Goal: Information Seeking & Learning: Learn about a topic

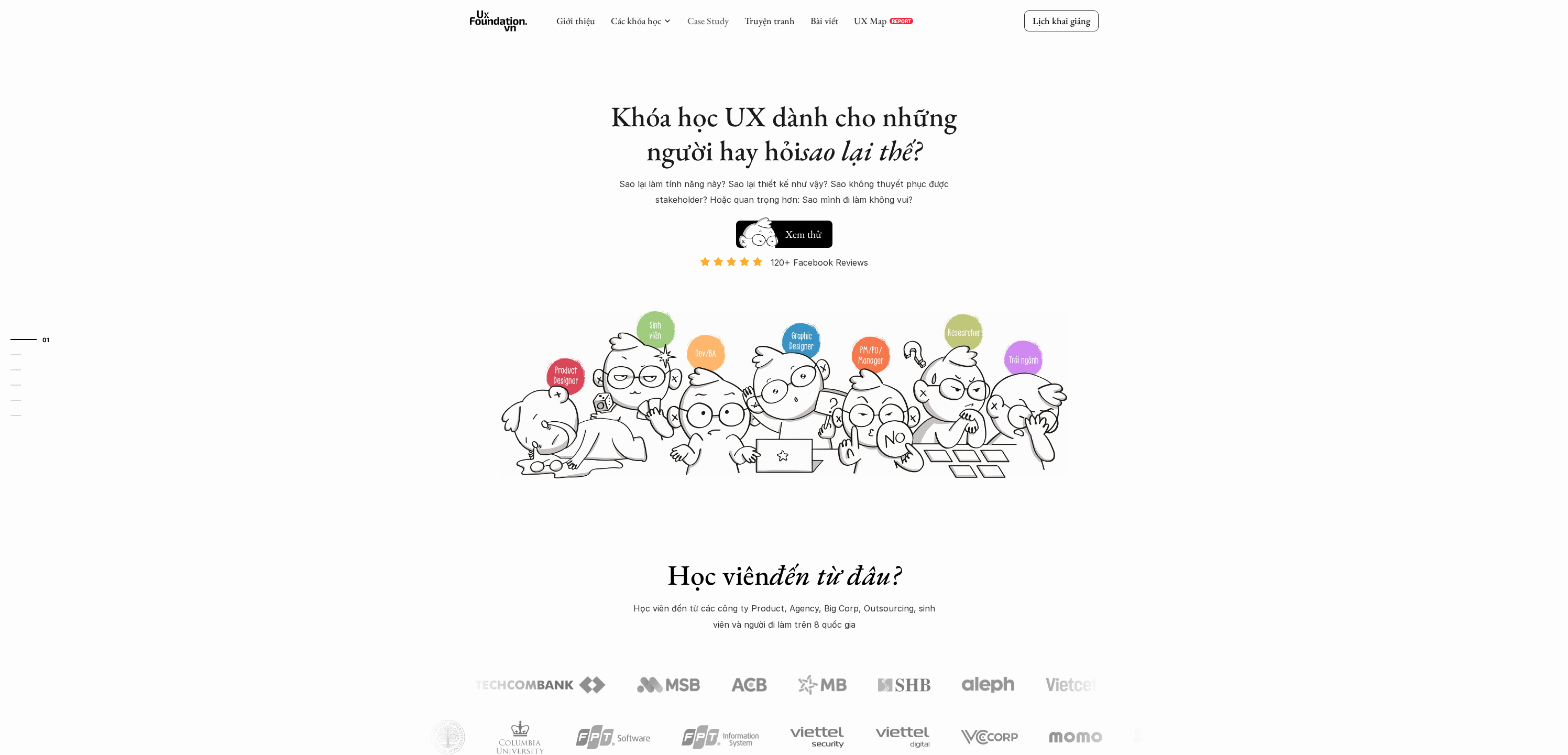
click at [720, 22] on link "Case Study" at bounding box center [708, 20] width 42 height 12
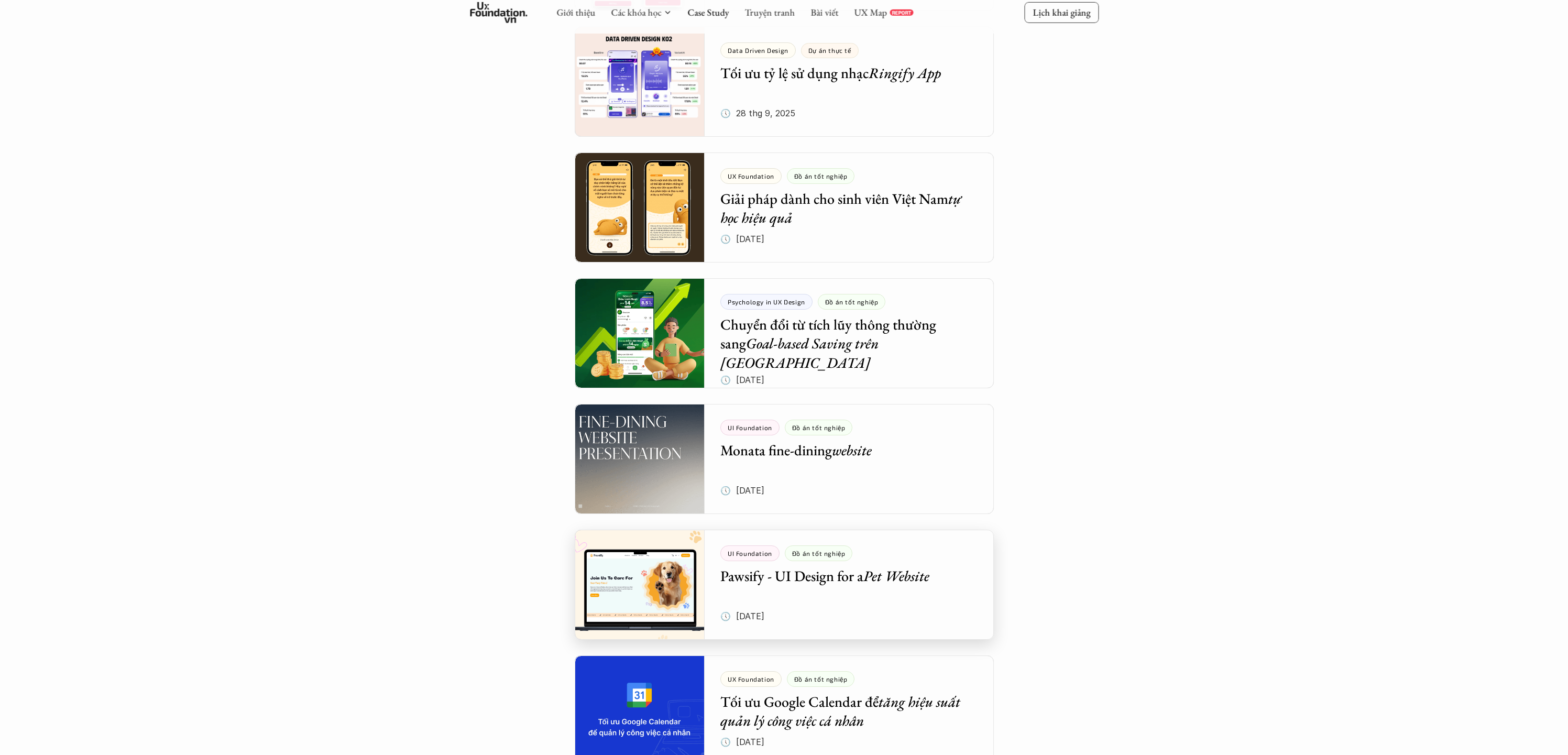
scroll to position [519, 0]
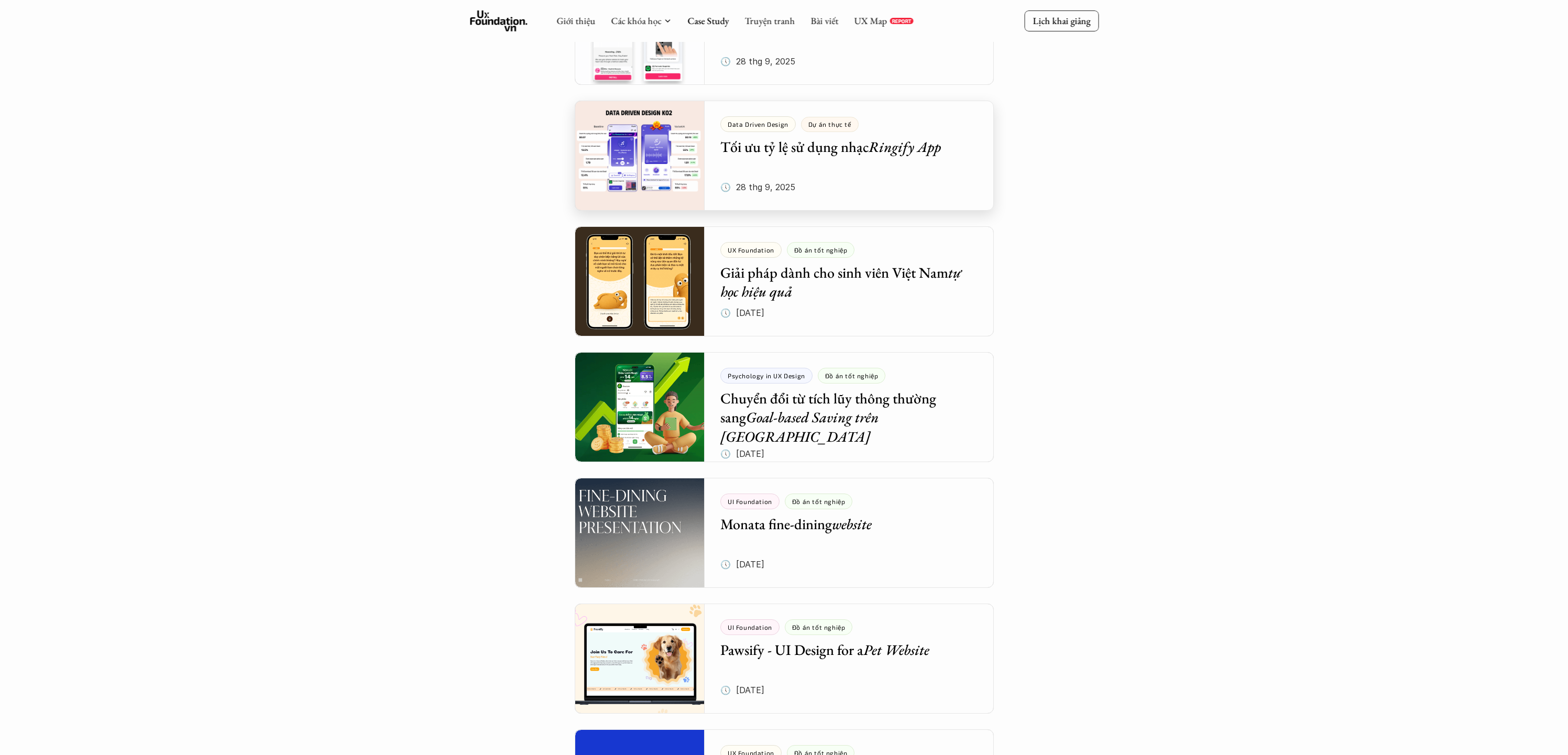
click at [632, 173] on div at bounding box center [784, 156] width 419 height 110
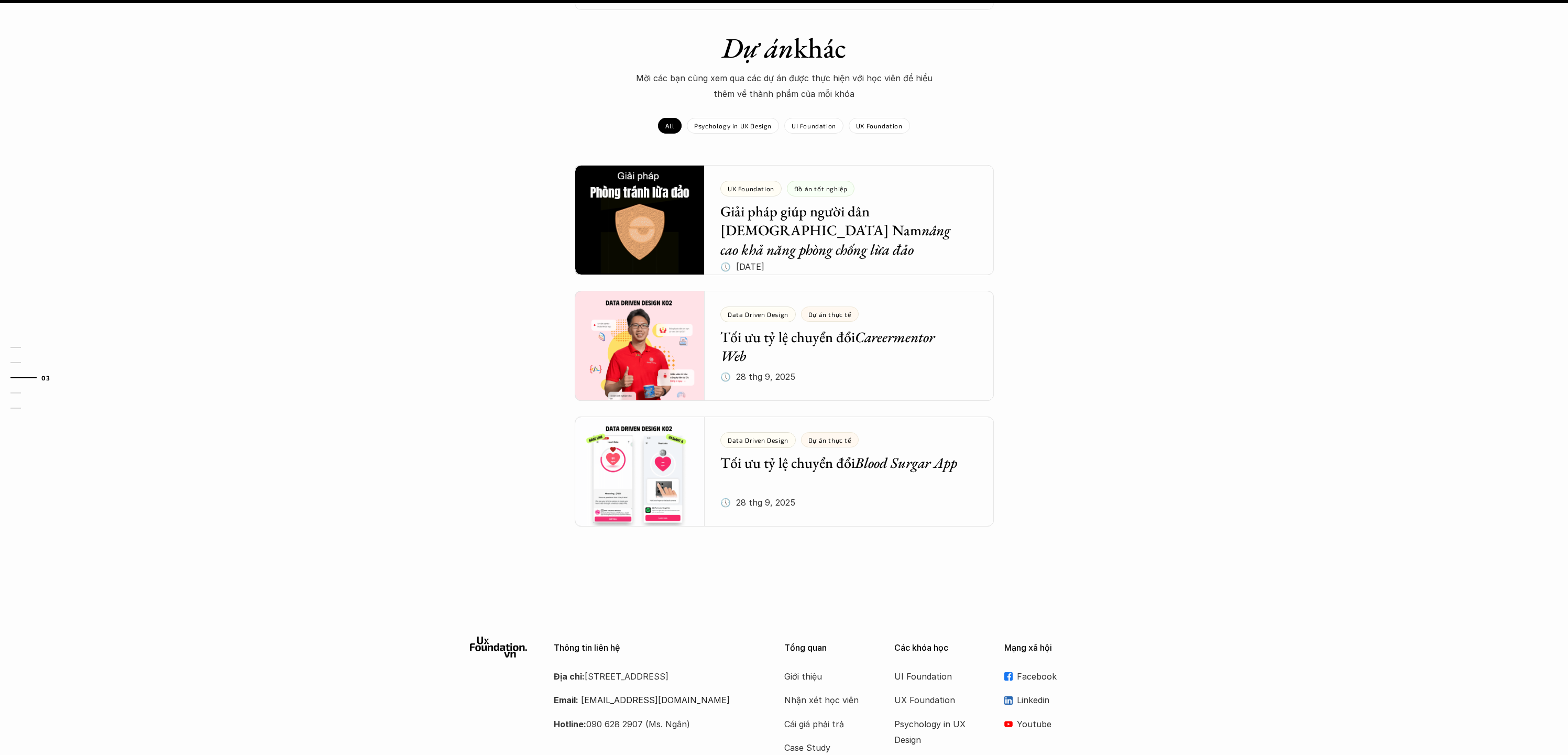
scroll to position [1724, 0]
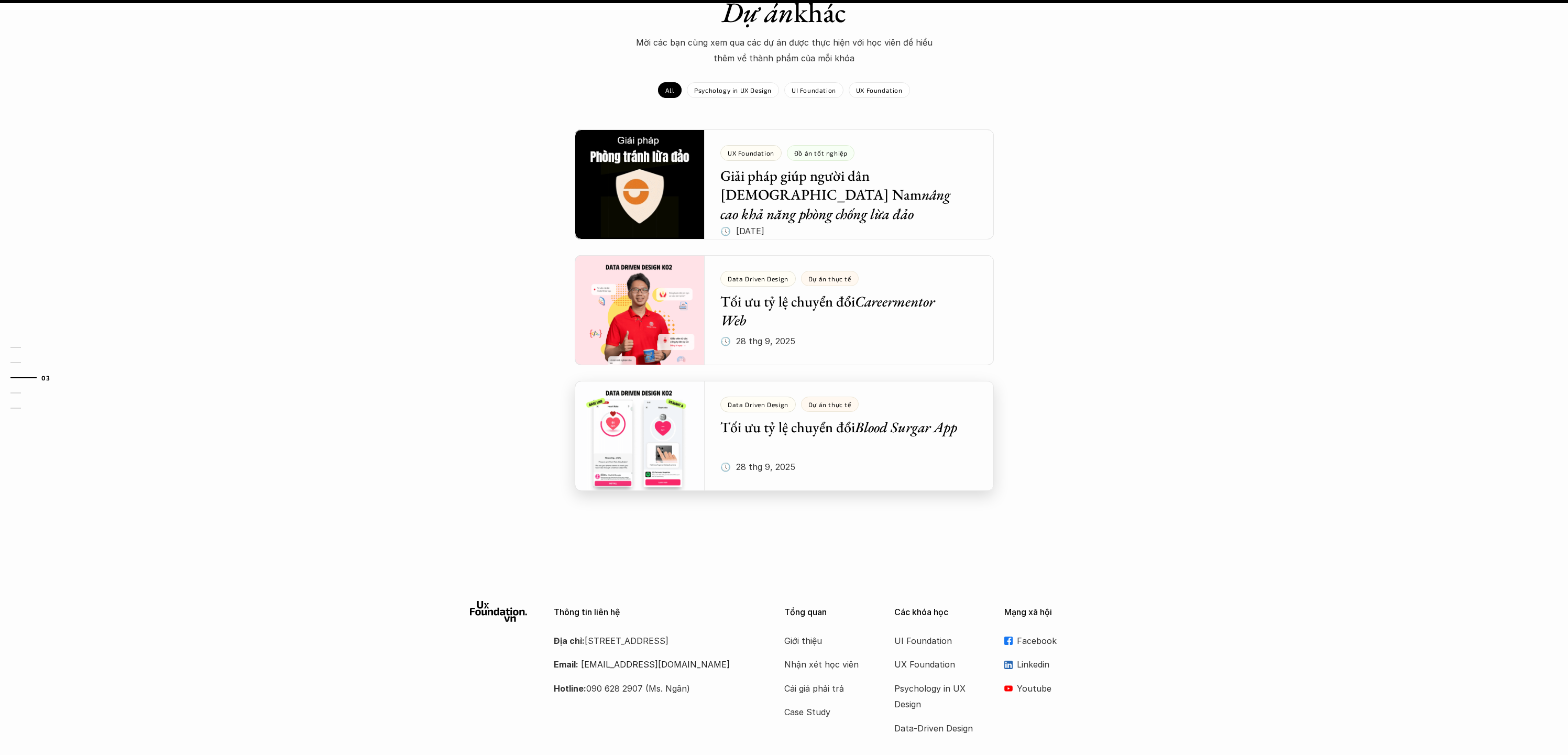
click at [670, 387] on div at bounding box center [784, 436] width 419 height 110
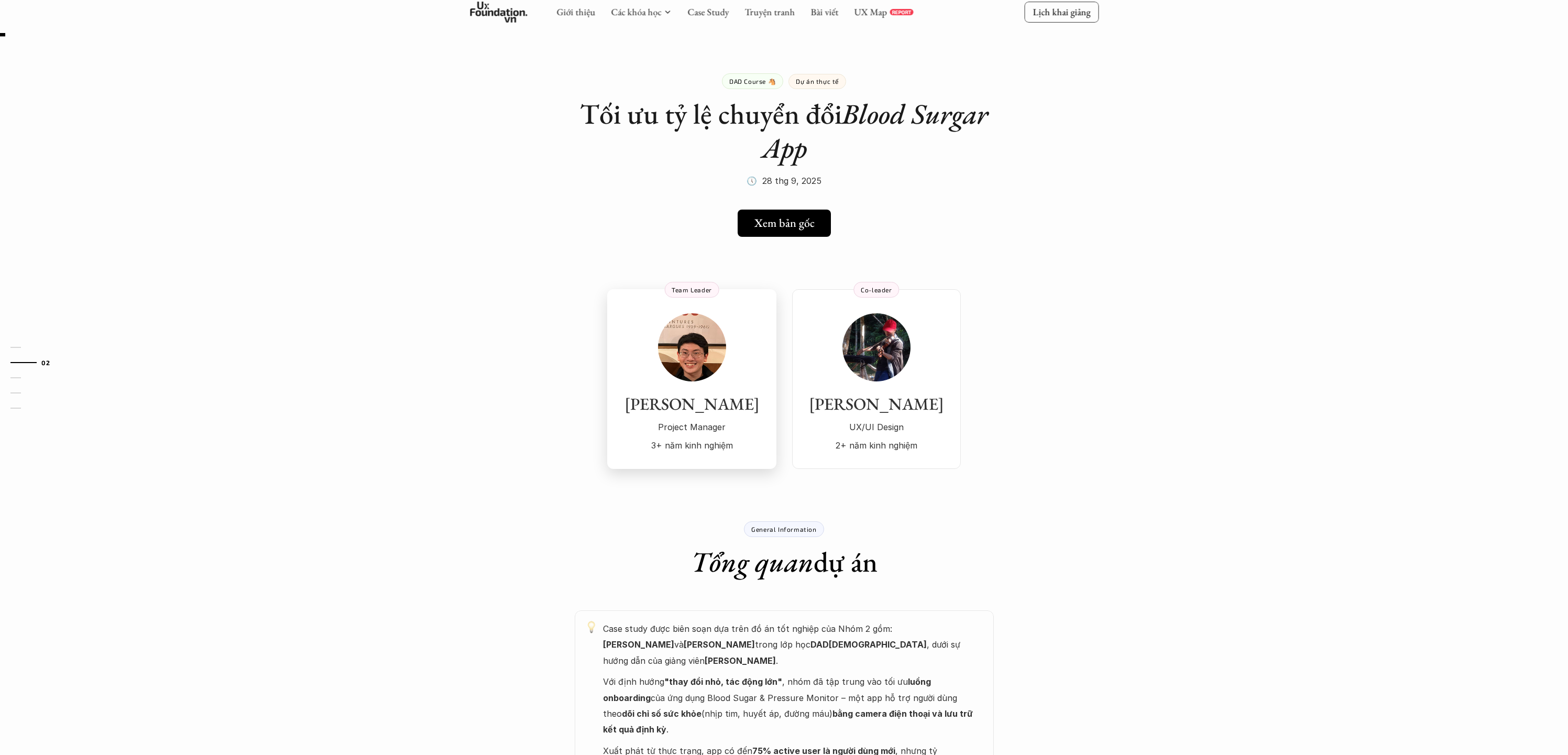
scroll to position [6, 0]
click at [776, 223] on h5 "Xem bản gốc" at bounding box center [784, 221] width 60 height 13
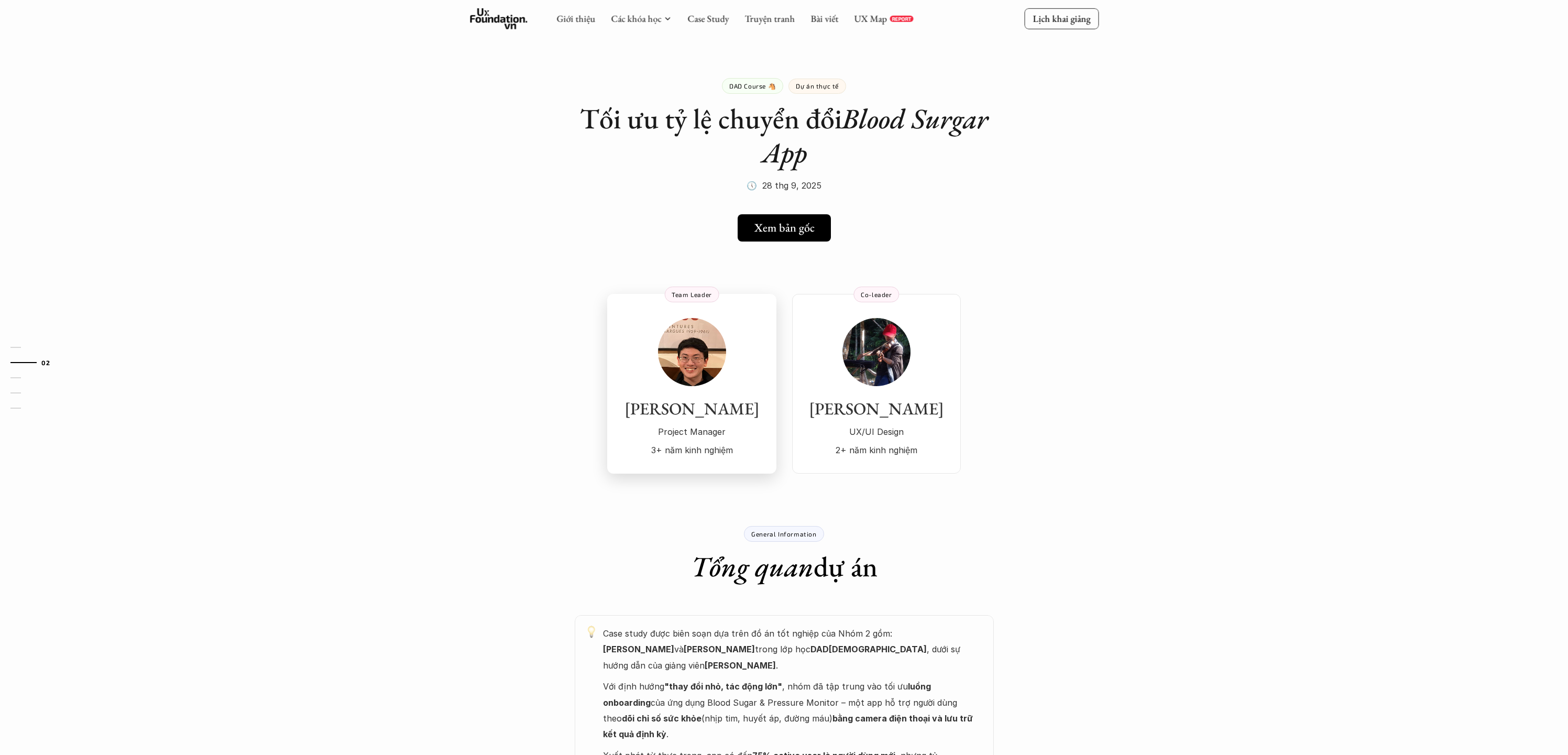
scroll to position [0, 0]
click at [704, 30] on div "Giới thiệu Các khóa học Case Study Truyện tranh Bài viết UX Map REPORT" at bounding box center [735, 21] width 357 height 21
click at [707, 25] on link "Case Study" at bounding box center [708, 20] width 42 height 12
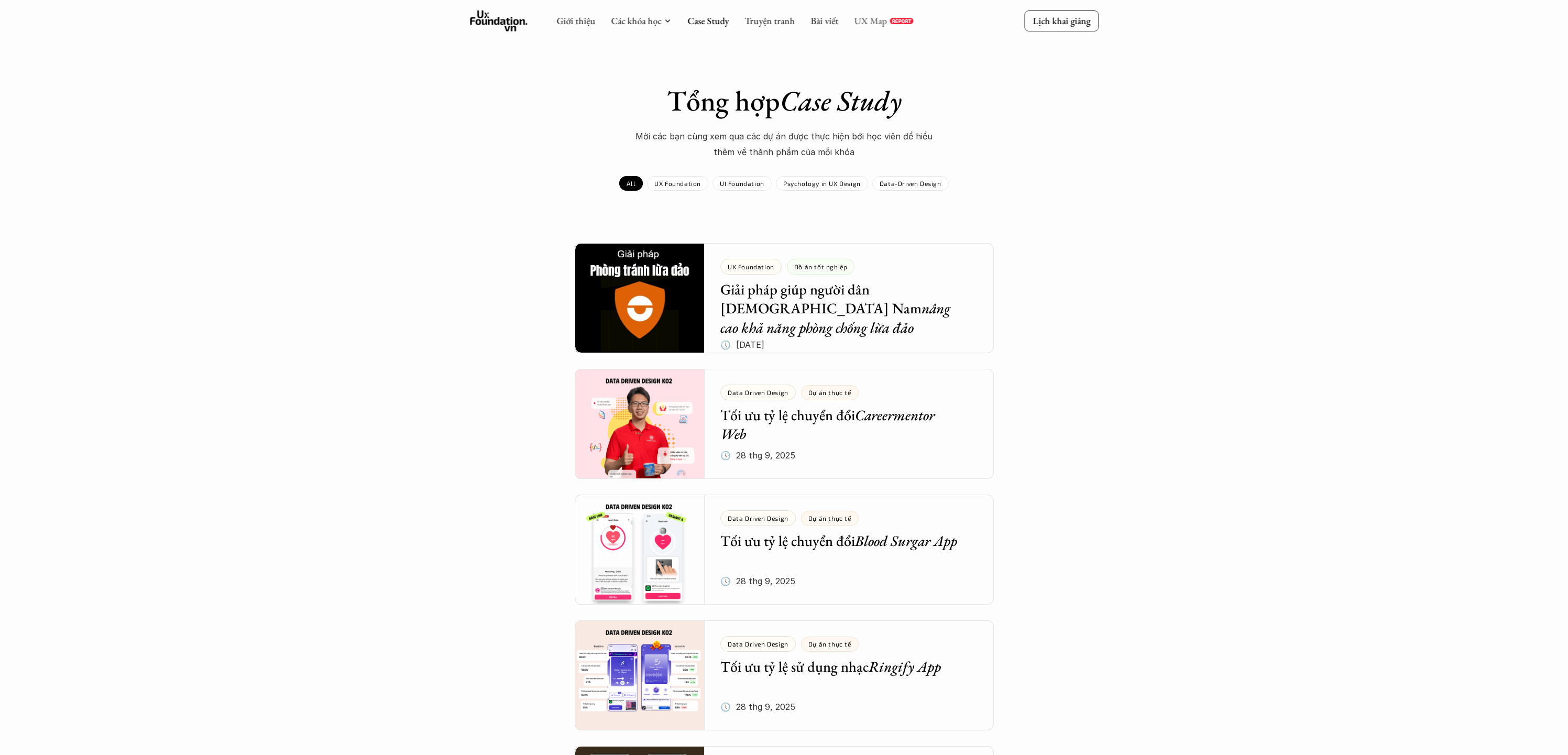
click at [873, 22] on link "UX Map" at bounding box center [870, 20] width 33 height 12
click at [814, 21] on link "Bài viết" at bounding box center [824, 20] width 28 height 12
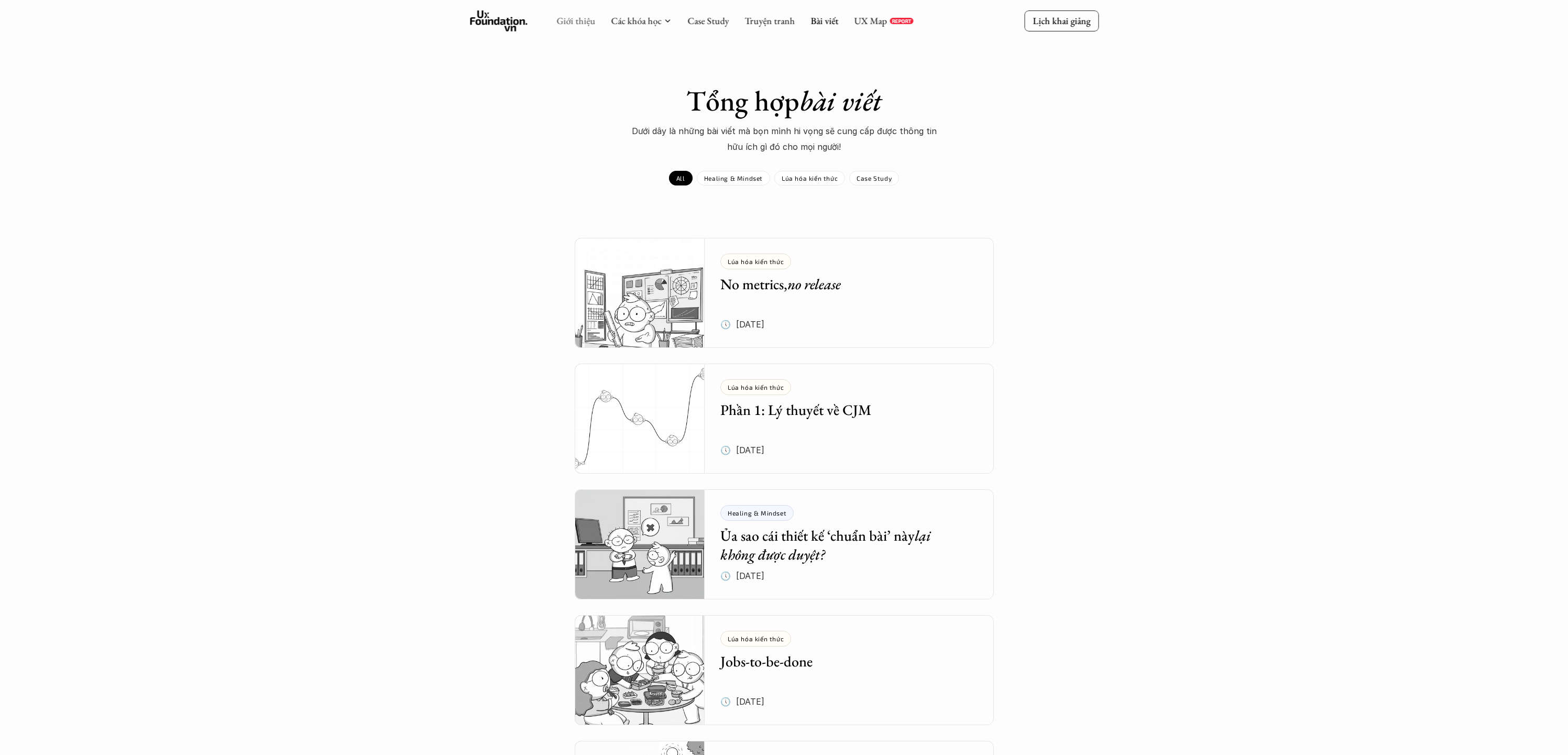
click at [574, 26] on link "Giới thiệu" at bounding box center [576, 20] width 39 height 12
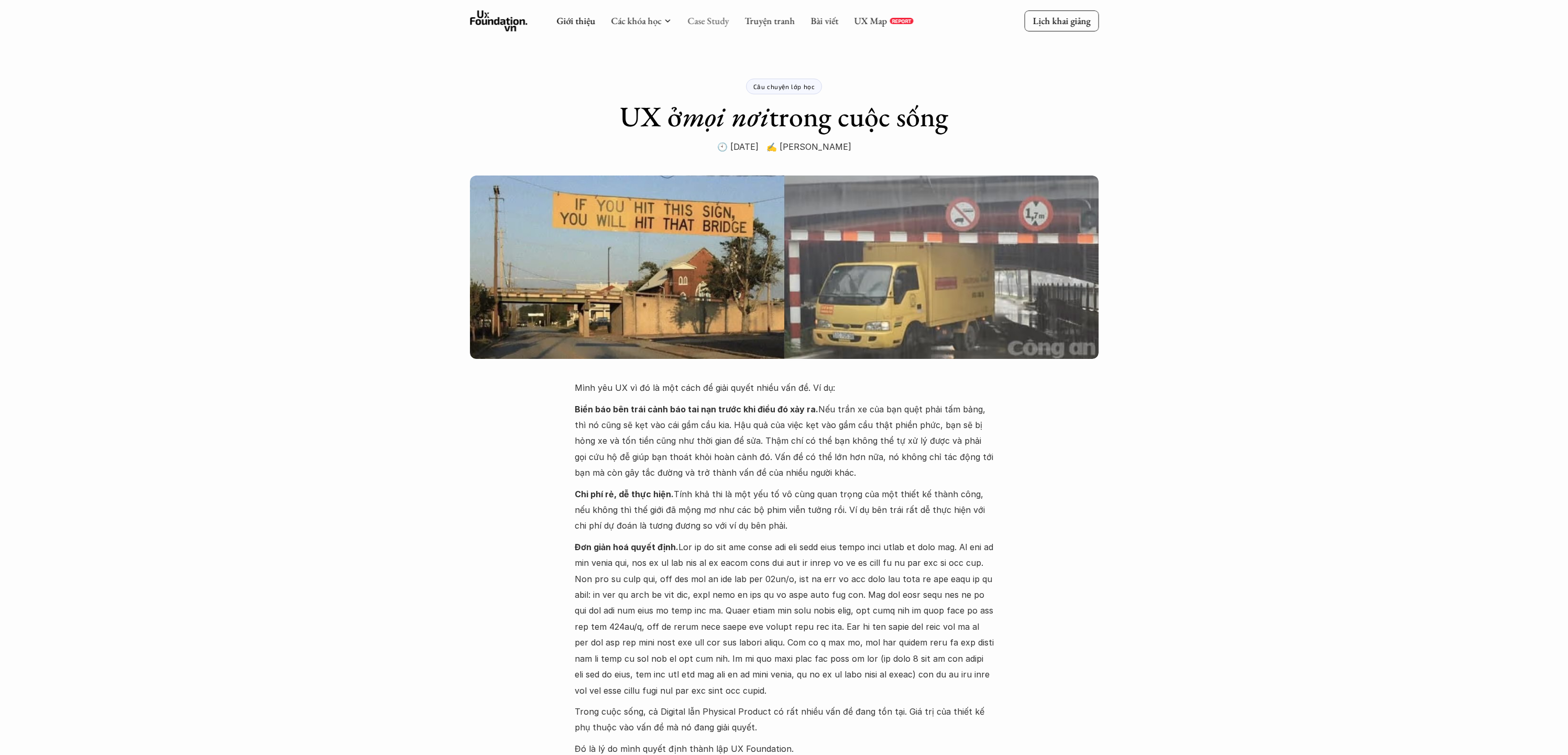
click at [704, 22] on link "Case Study" at bounding box center [708, 20] width 42 height 12
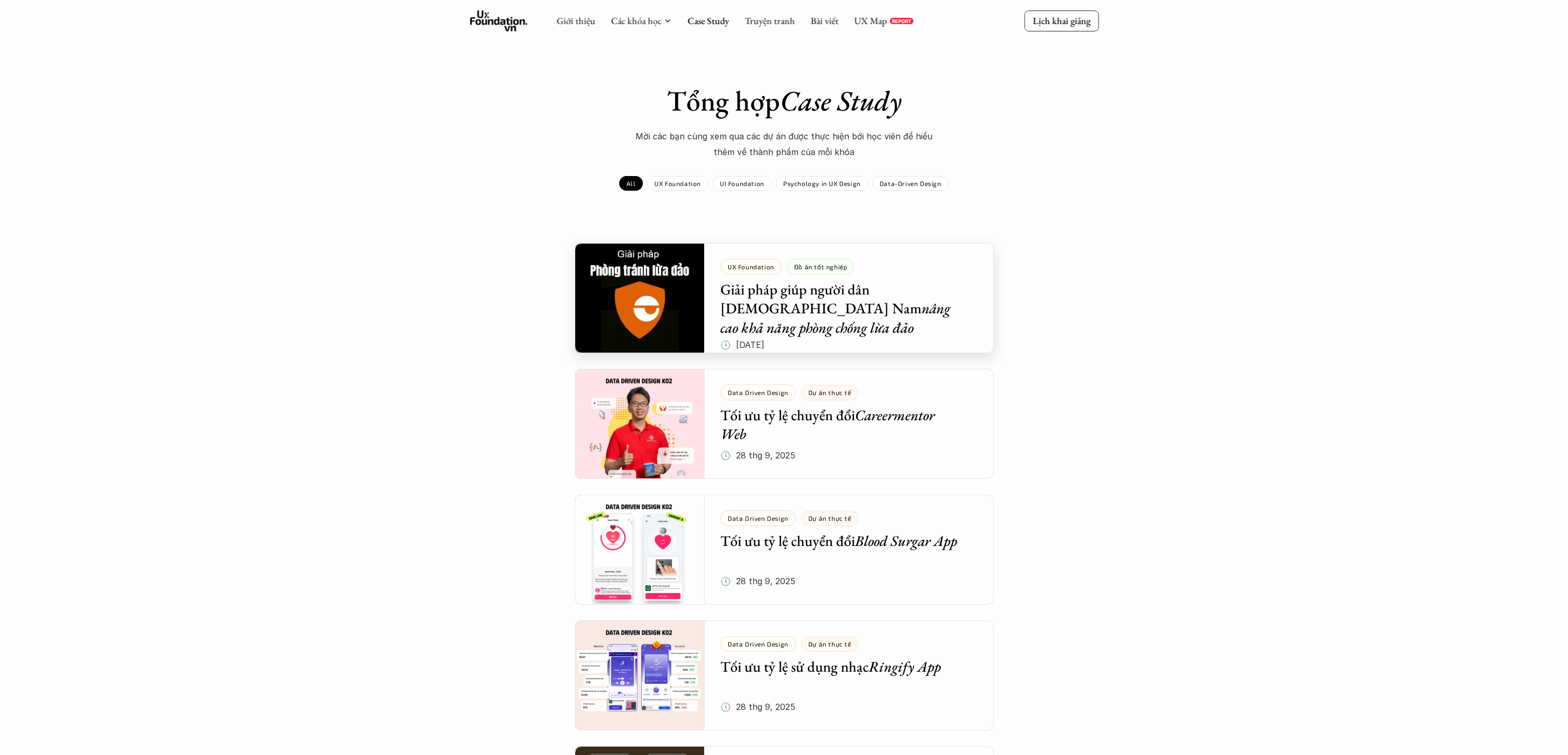
click at [943, 324] on div at bounding box center [784, 298] width 419 height 110
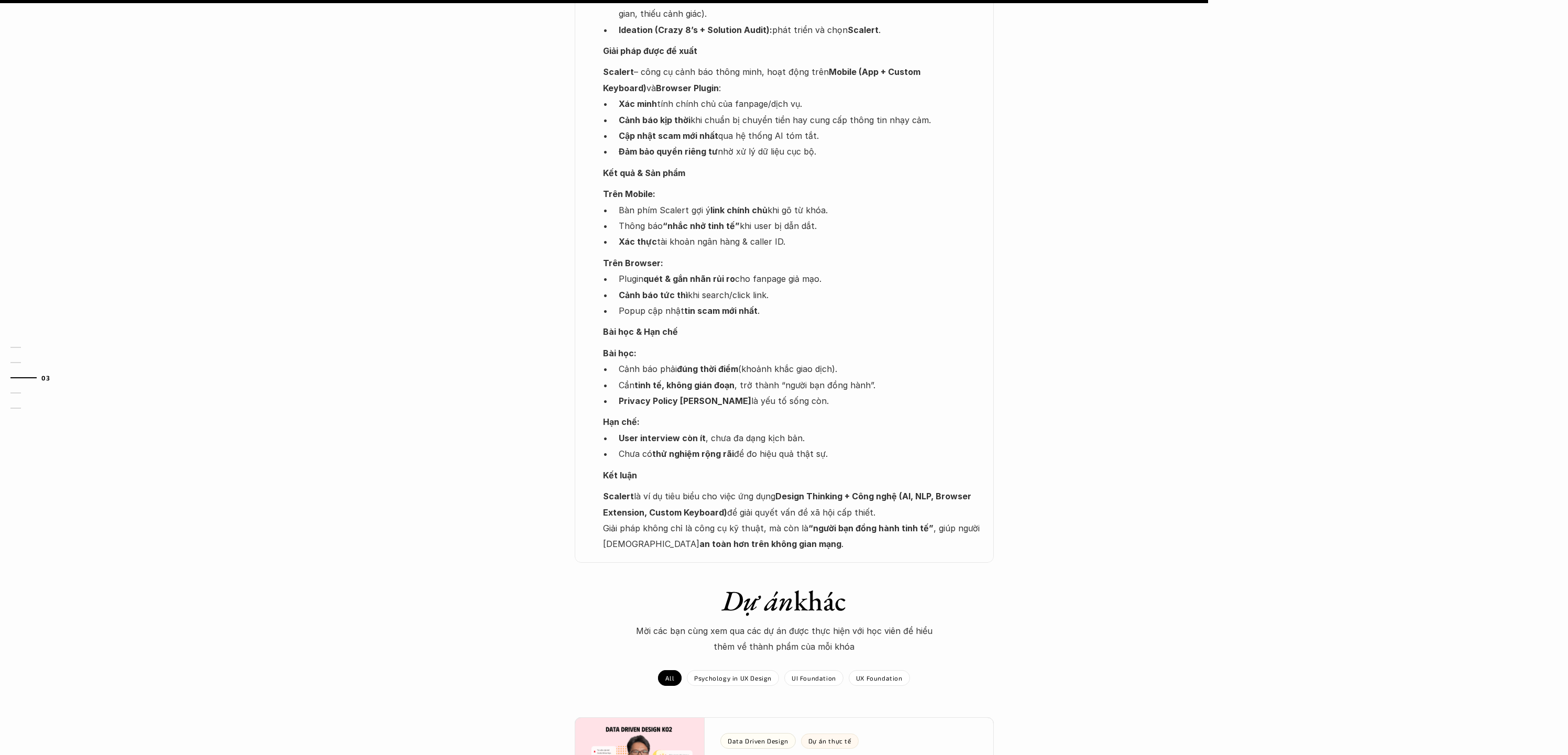
scroll to position [1357, 0]
